Goal: Find specific page/section: Find specific page/section

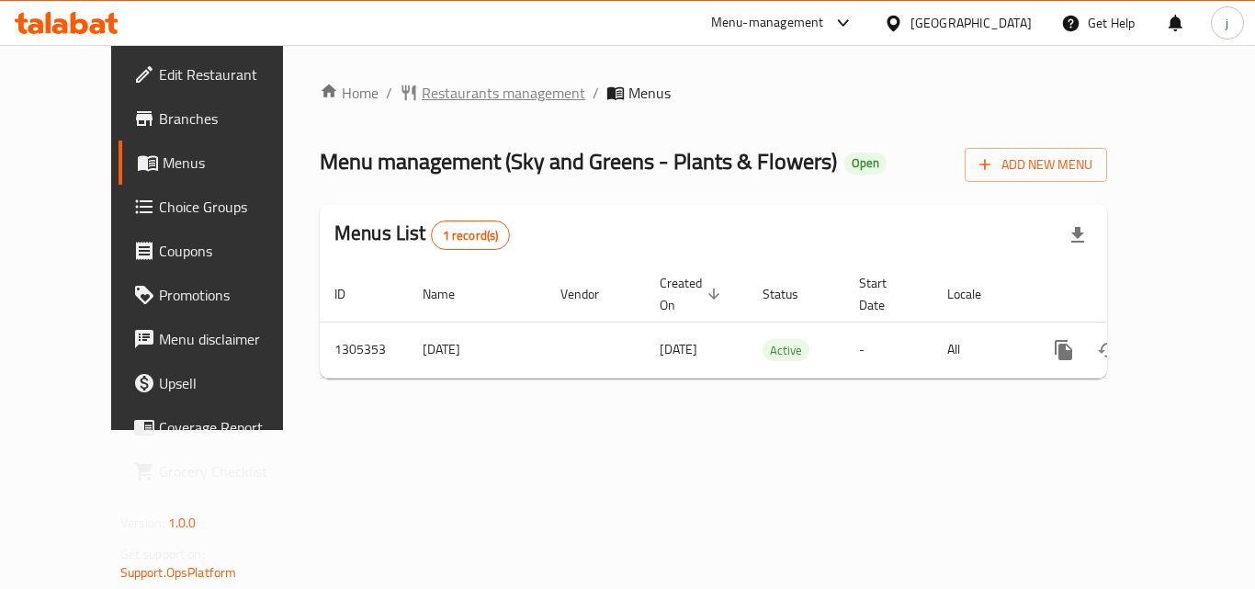
click at [422, 88] on span "Restaurants management" at bounding box center [503, 93] width 163 height 22
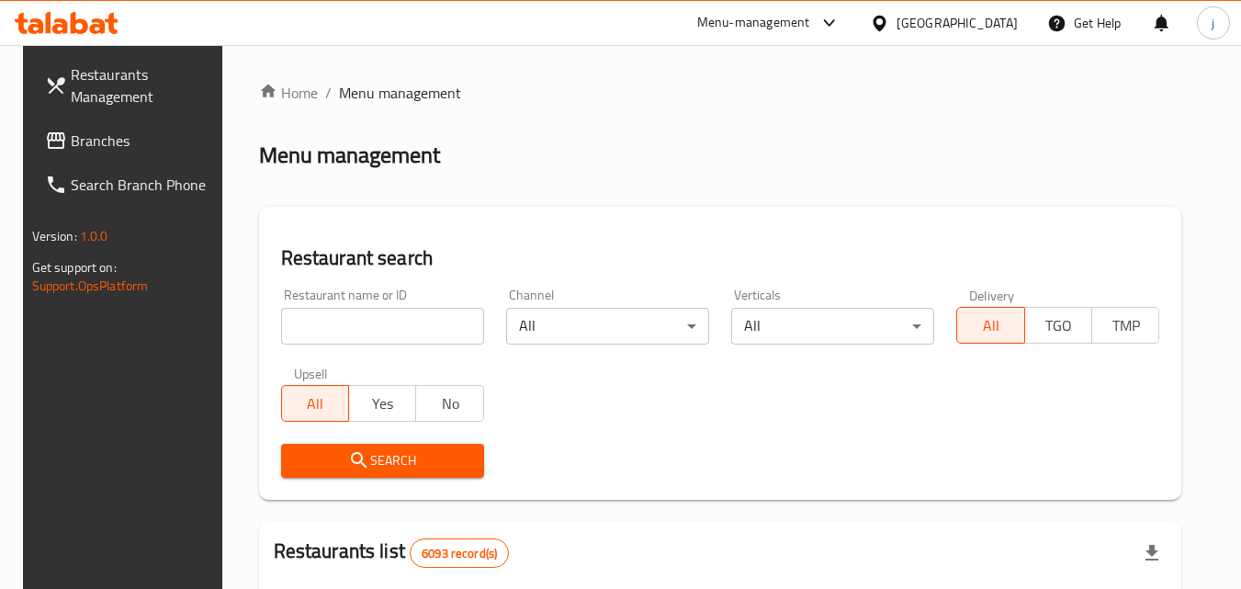
click at [388, 332] on input "search" at bounding box center [382, 326] width 203 height 37
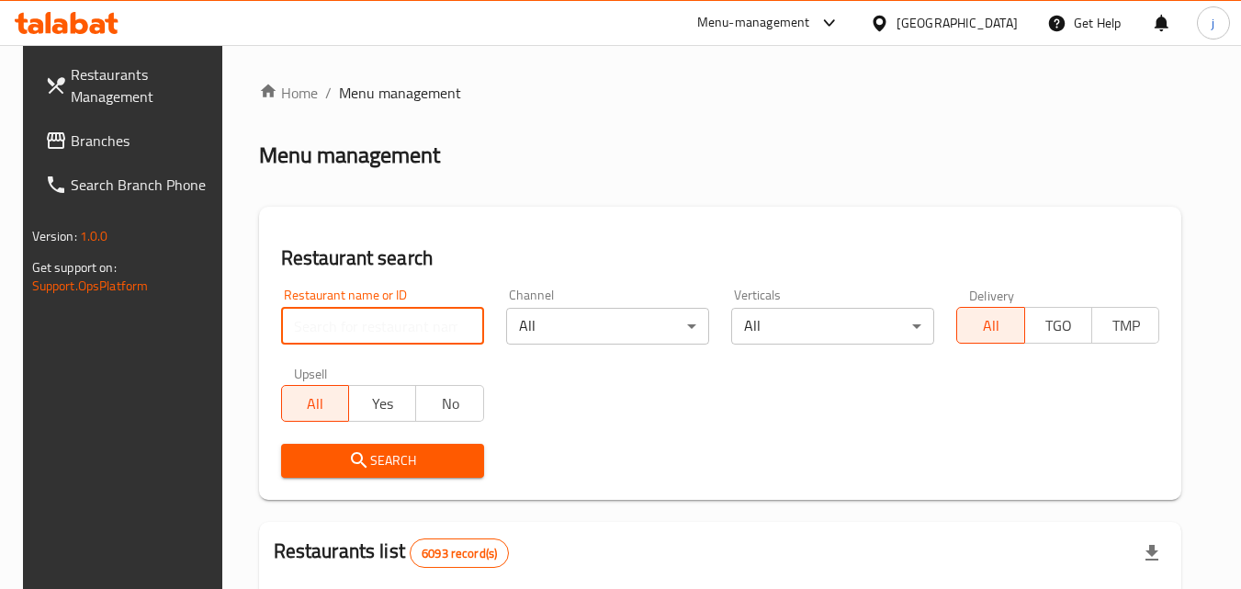
paste input "703662"
type input "703662"
click button "Search" at bounding box center [382, 461] width 203 height 34
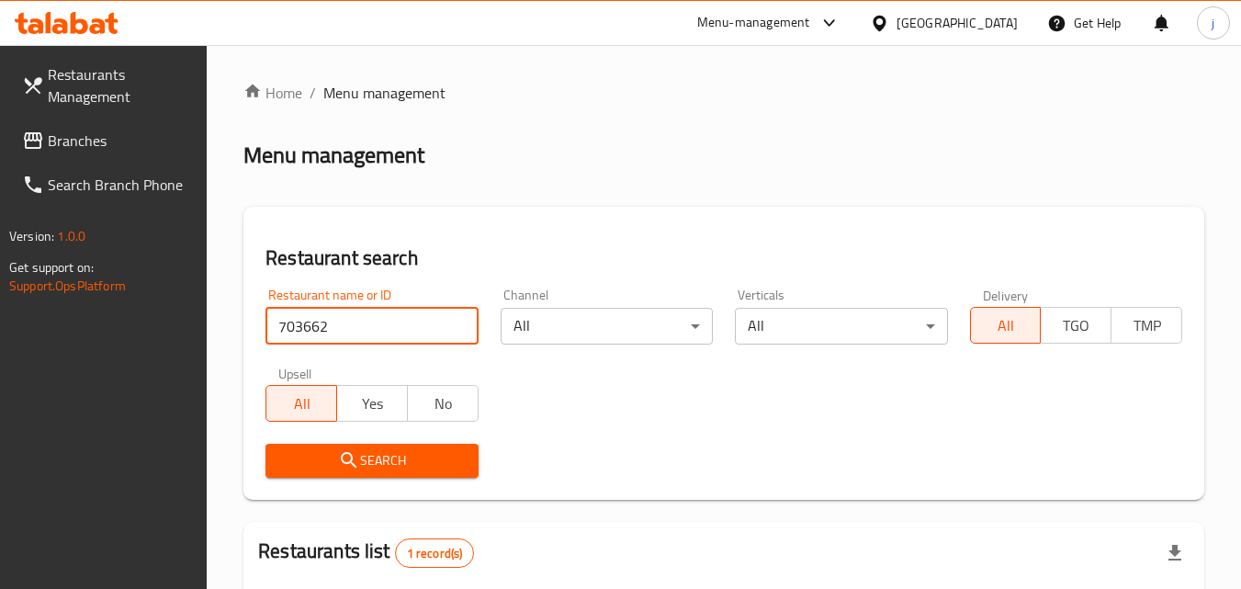
click at [360, 456] on span "Search" at bounding box center [371, 460] width 183 height 23
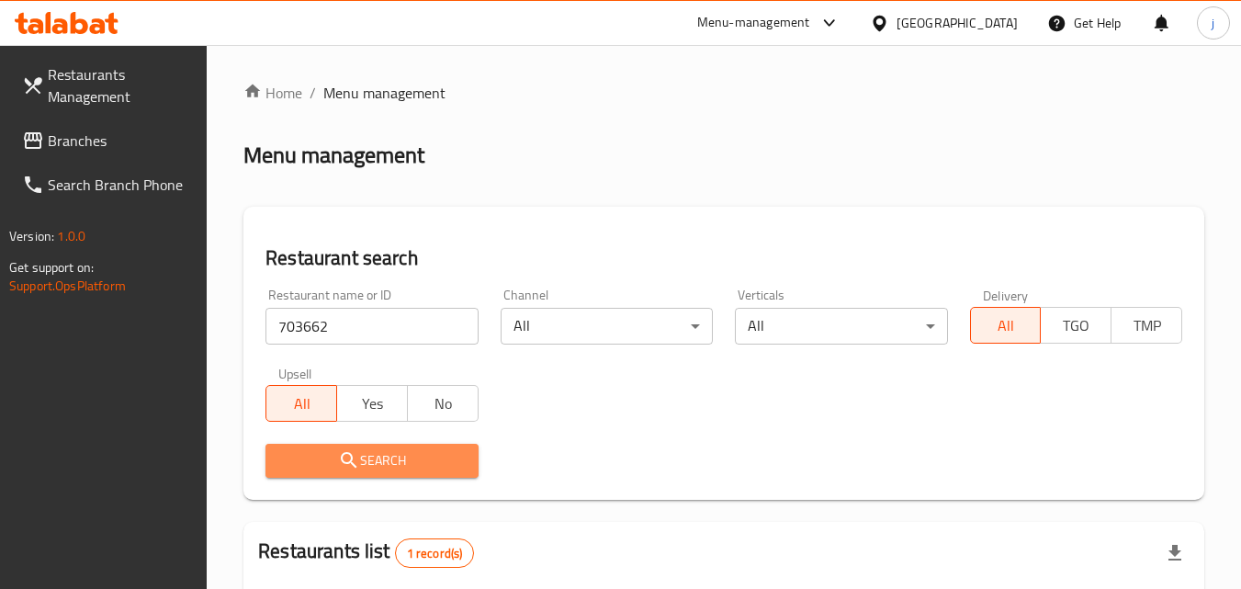
click at [360, 456] on span "Search" at bounding box center [371, 460] width 183 height 23
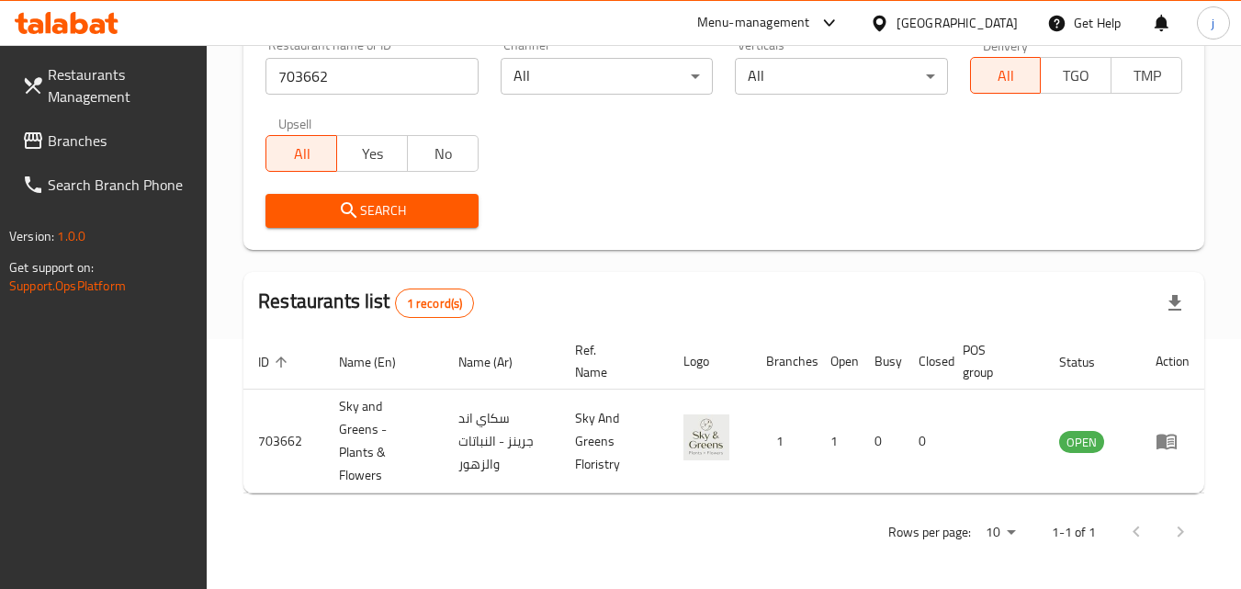
scroll to position [253, 0]
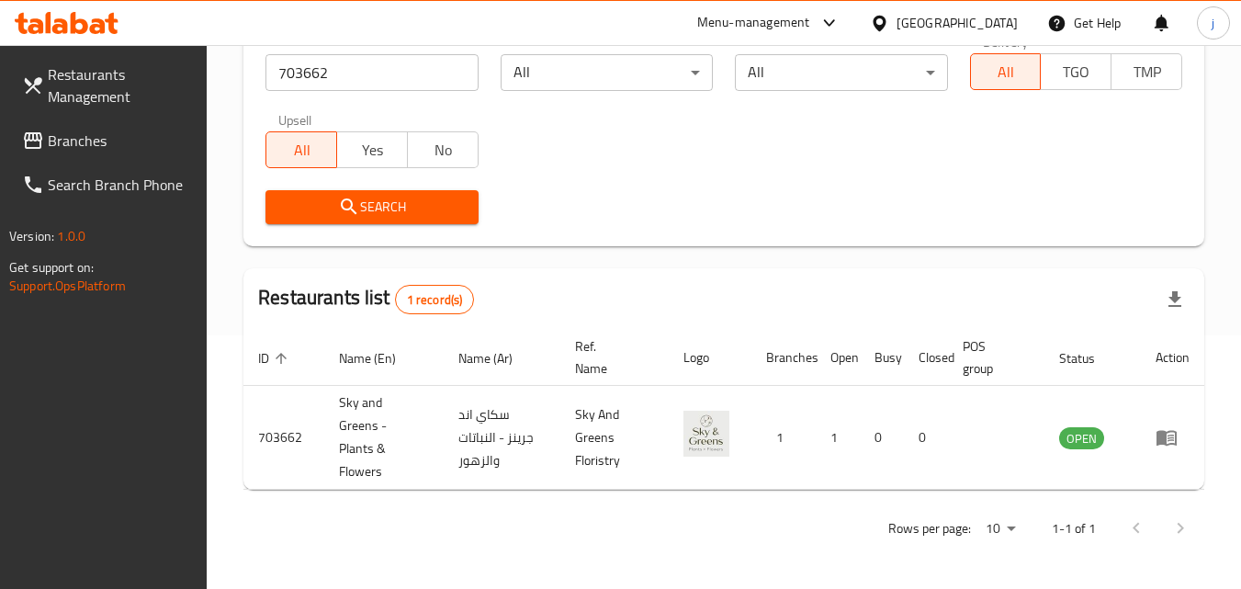
click at [106, 134] on span "Branches" at bounding box center [120, 140] width 145 height 22
